Goal: Transaction & Acquisition: Purchase product/service

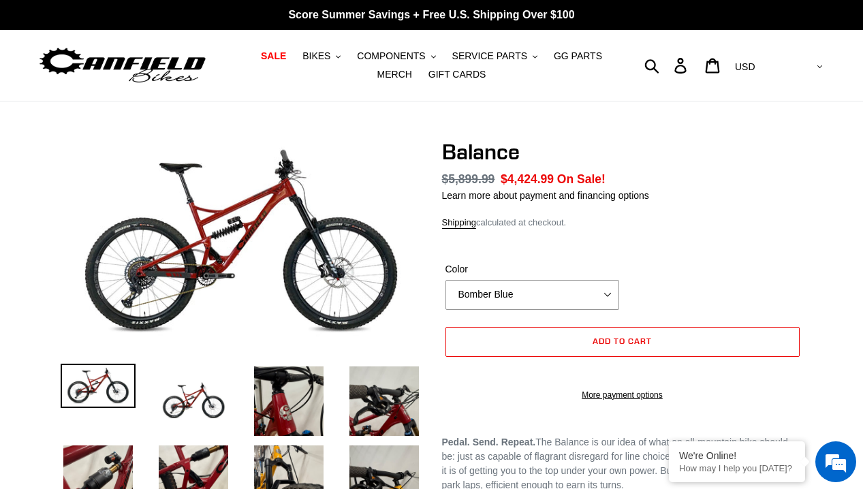
select select "highest-rating"
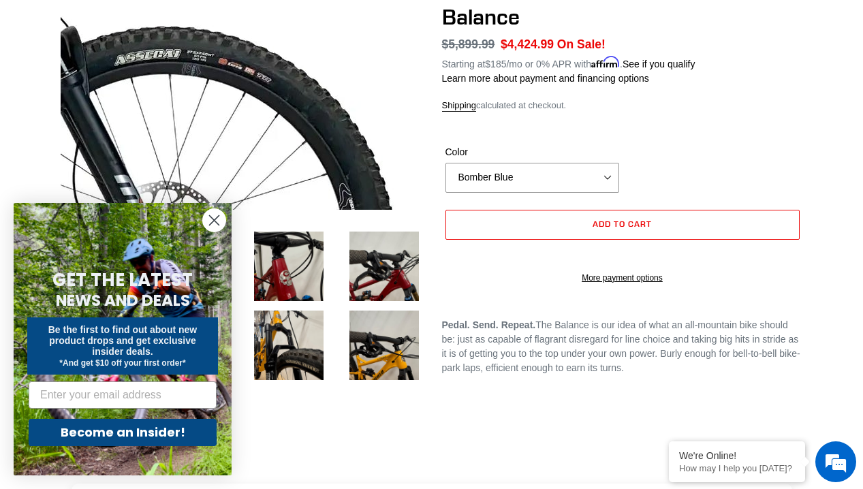
scroll to position [136, 0]
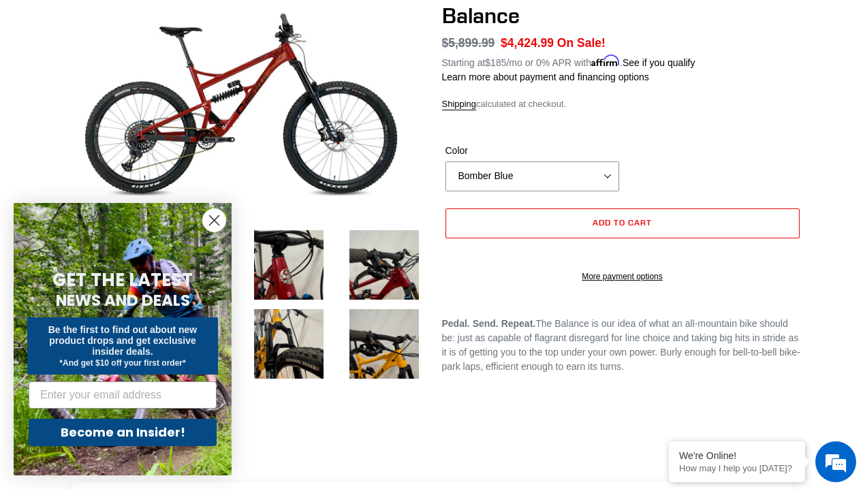
click at [204, 220] on circle "Close dialog" at bounding box center [214, 220] width 22 height 22
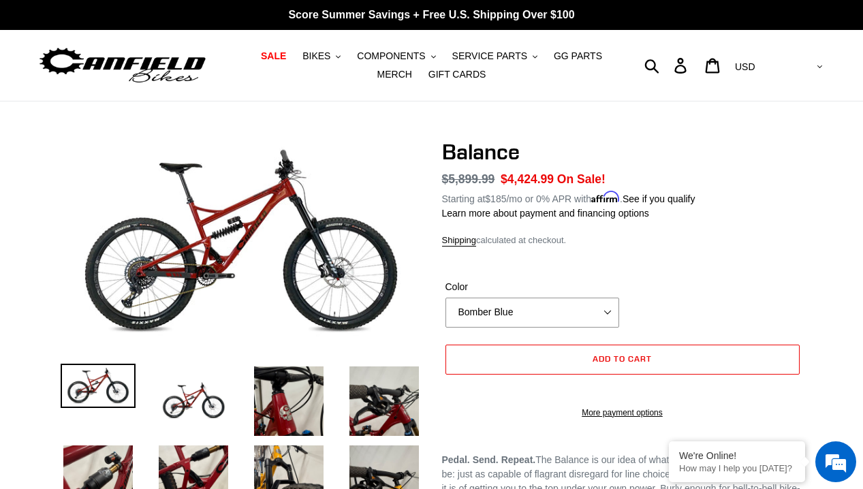
scroll to position [0, 0]
click at [303, 54] on span "BIKES" at bounding box center [316, 56] width 28 height 12
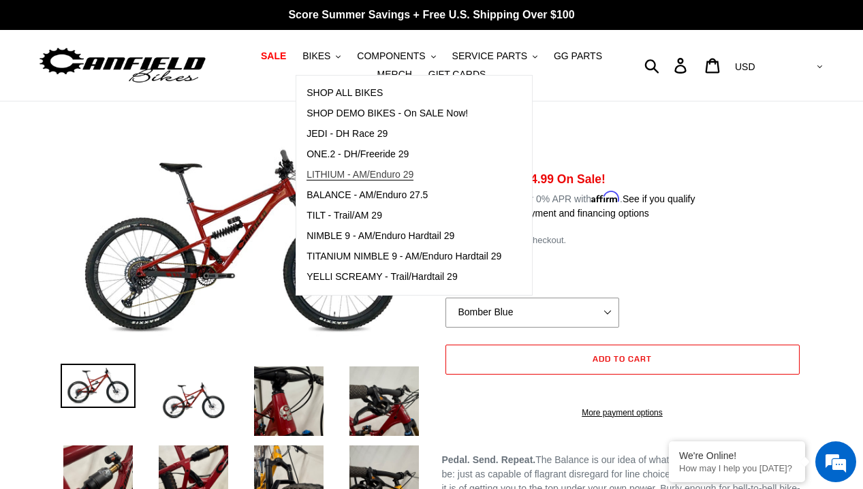
click at [373, 174] on span "LITHIUM - AM/Enduro 29" at bounding box center [359, 175] width 107 height 12
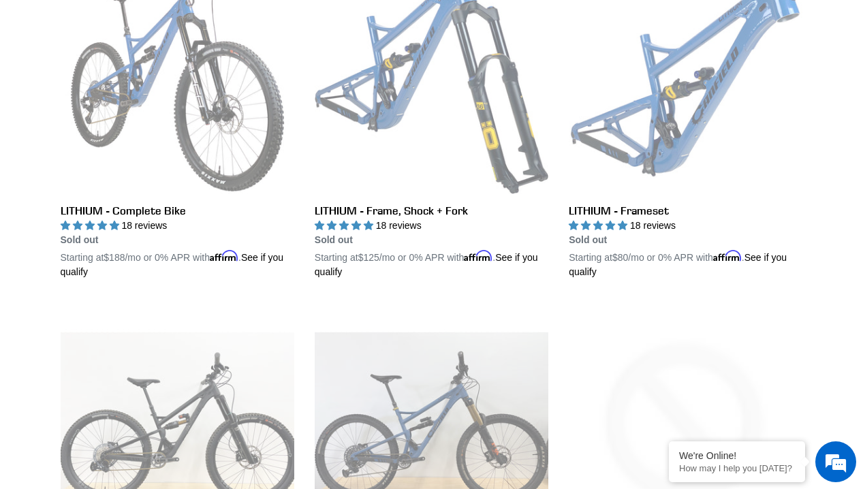
scroll to position [409, 0]
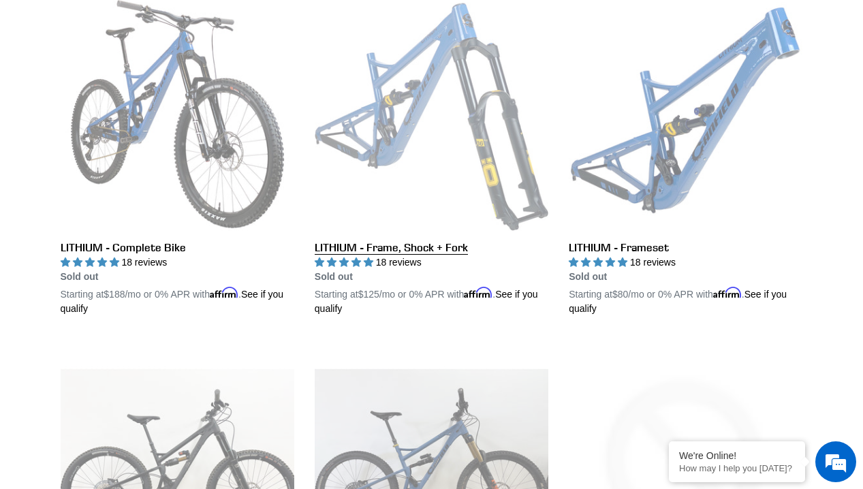
click at [412, 104] on link "LITHIUM - Frame, Shock + Fork" at bounding box center [432, 156] width 234 height 319
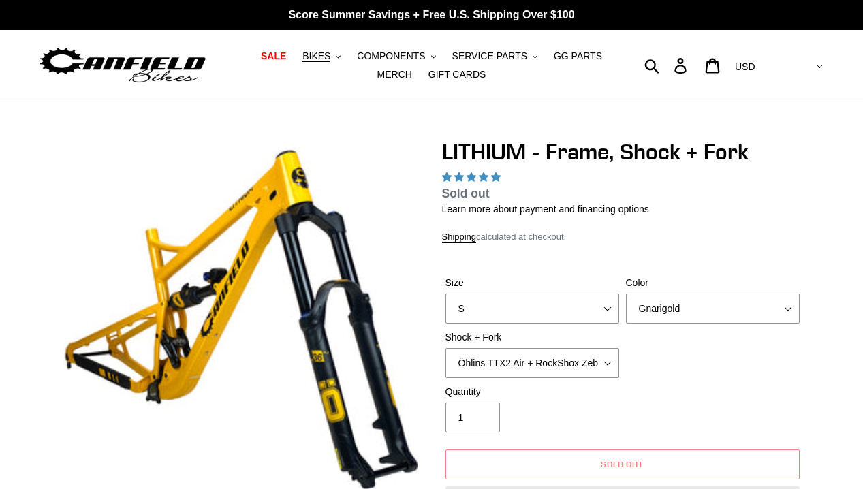
select select "highest-rating"
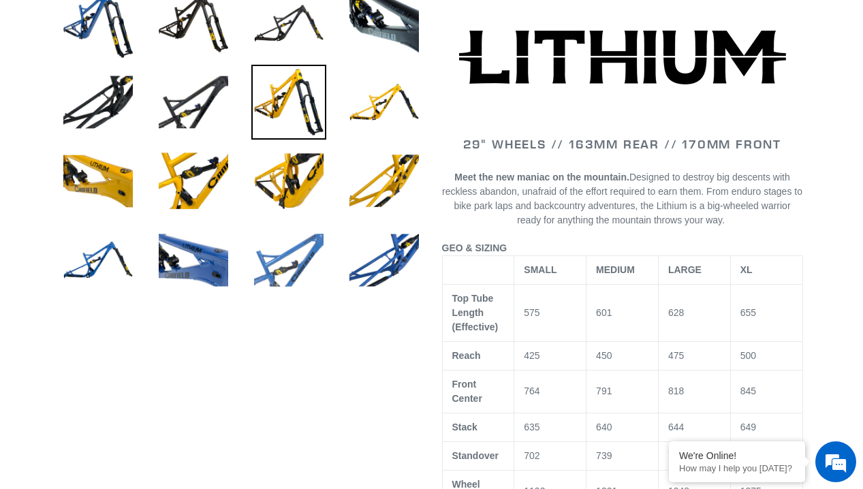
scroll to position [545, 0]
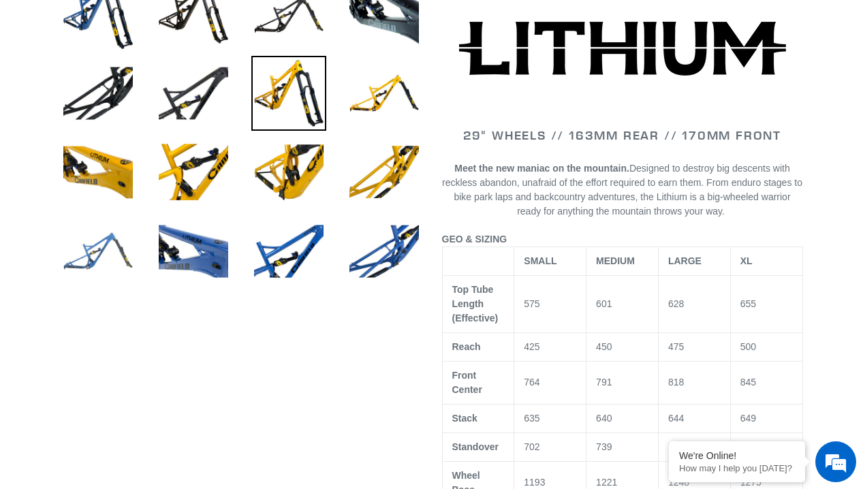
click at [97, 264] on img at bounding box center [98, 251] width 75 height 75
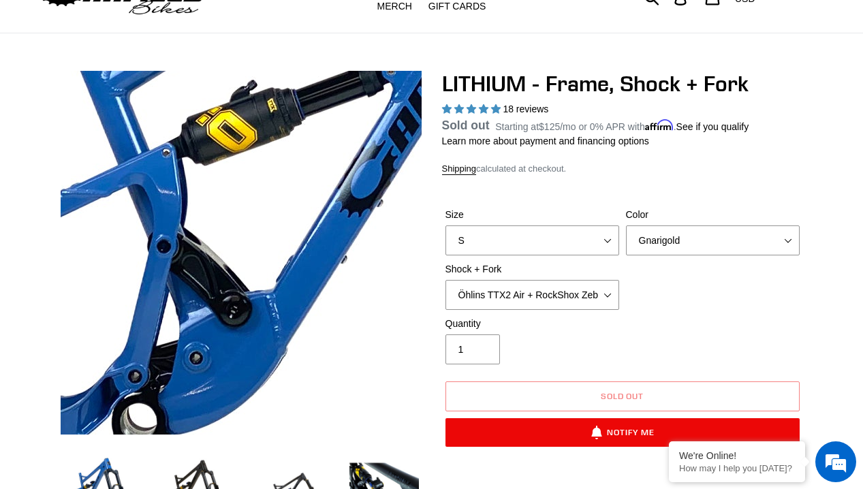
scroll to position [0, 0]
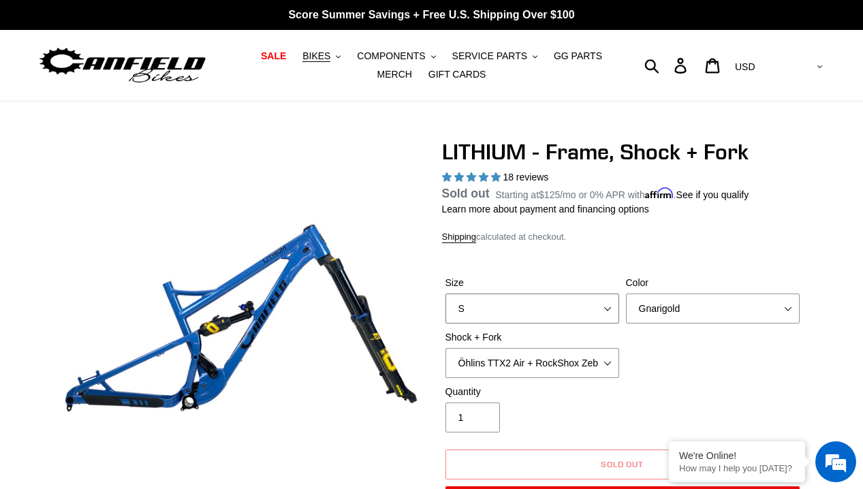
click at [599, 311] on select "S M L XL" at bounding box center [532, 309] width 174 height 30
select select "L"
click at [445, 310] on select "S M L XL" at bounding box center [532, 309] width 174 height 30
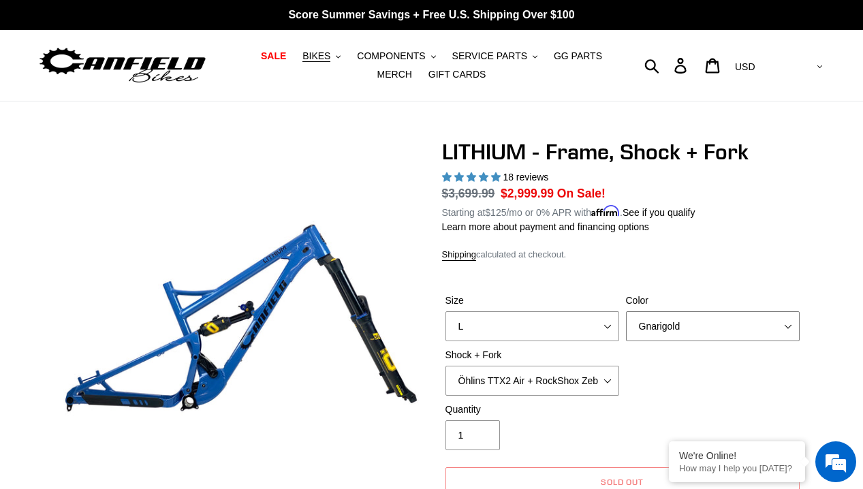
click at [678, 324] on select "Gnarigold Blue Velvet Stealth Black" at bounding box center [713, 326] width 174 height 30
click at [626, 311] on select "Gnarigold Blue Velvet Stealth Black" at bounding box center [713, 326] width 174 height 30
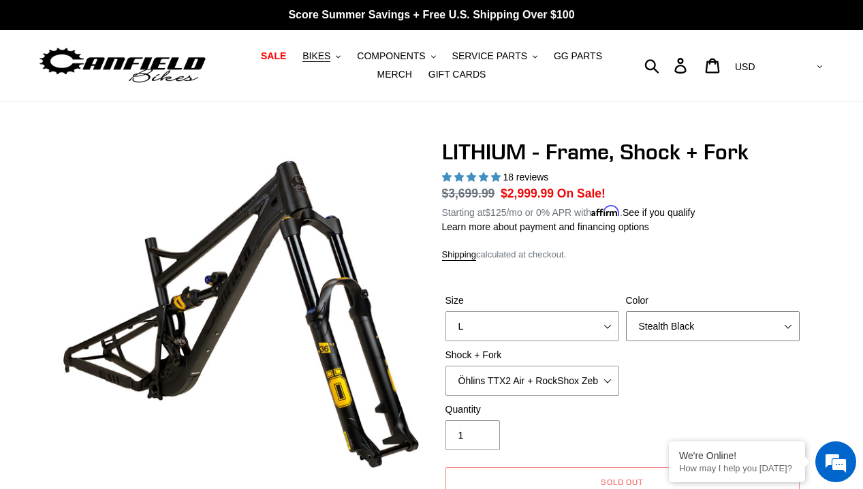
click at [691, 314] on select "Gnarigold Blue Velvet Stealth Black" at bounding box center [713, 326] width 174 height 30
select select "Blue Velvet"
click at [626, 311] on select "Gnarigold Blue Velvet Stealth Black" at bounding box center [713, 326] width 174 height 30
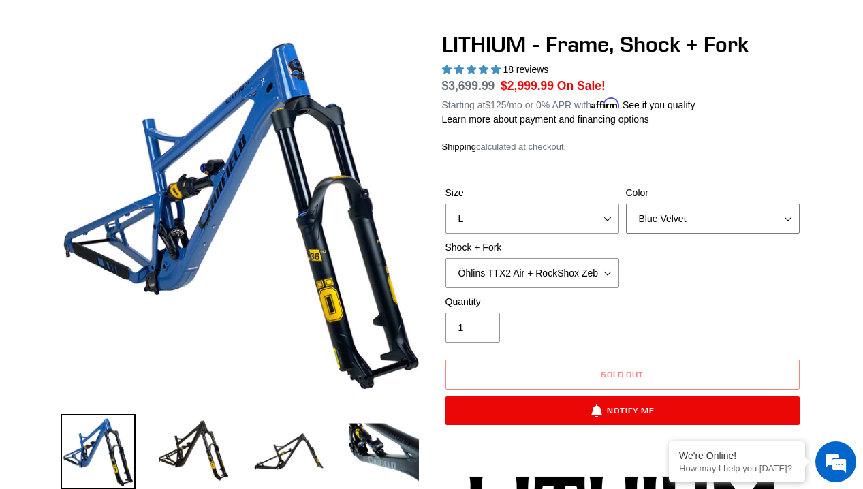
scroll to position [136, 0]
